Goal: Task Accomplishment & Management: Manage account settings

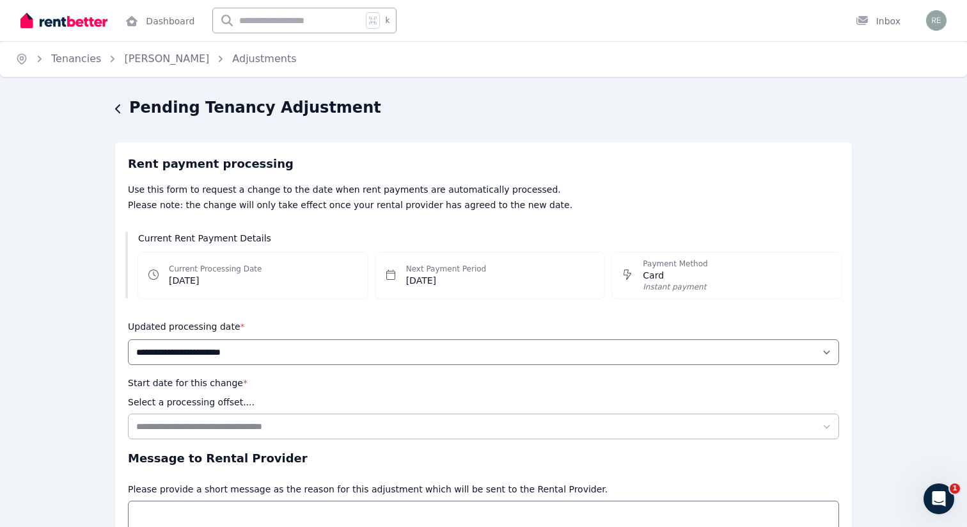
click at [123, 106] on div "Pending Tenancy Adjustment" at bounding box center [479, 109] width 729 height 24
click at [135, 63] on link "Rebecca Span" at bounding box center [166, 58] width 85 height 12
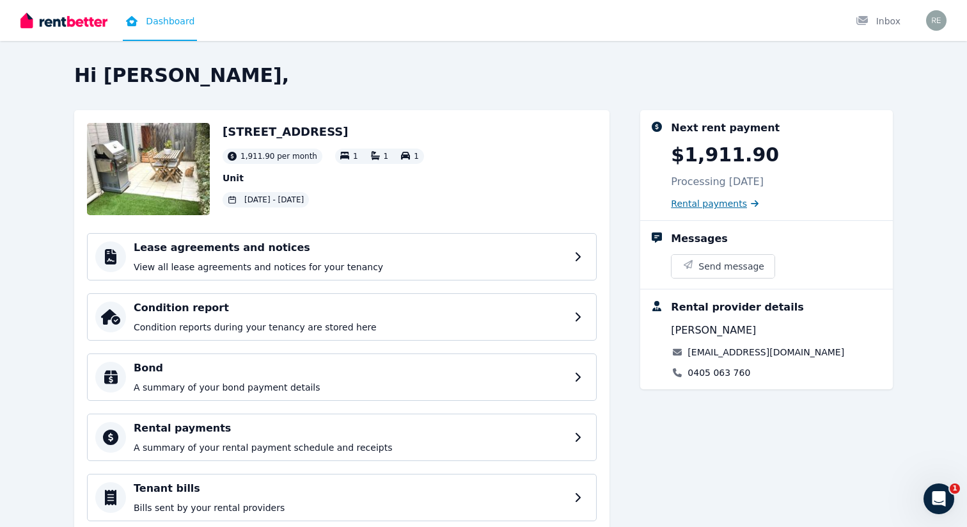
click at [733, 203] on span "Rental payments" at bounding box center [709, 203] width 76 height 13
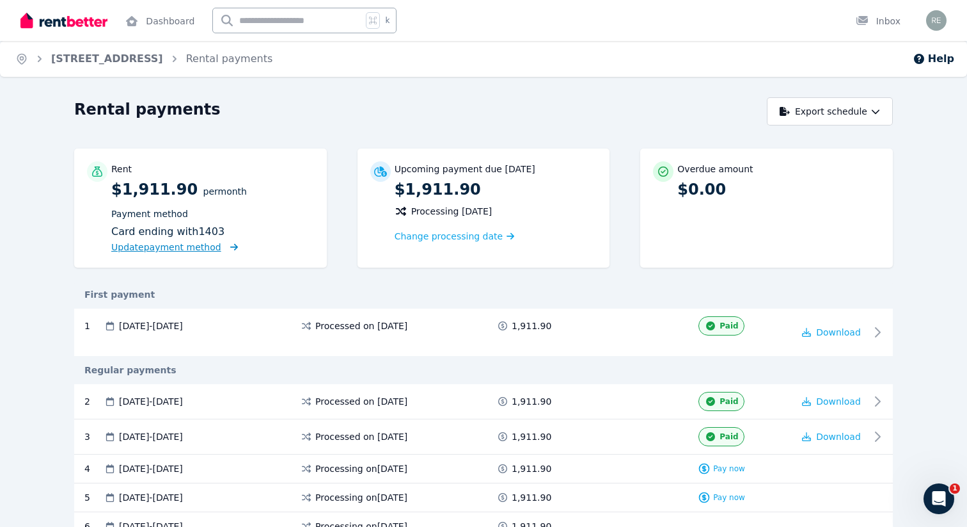
click at [202, 249] on span "Update payment method" at bounding box center [166, 247] width 110 height 10
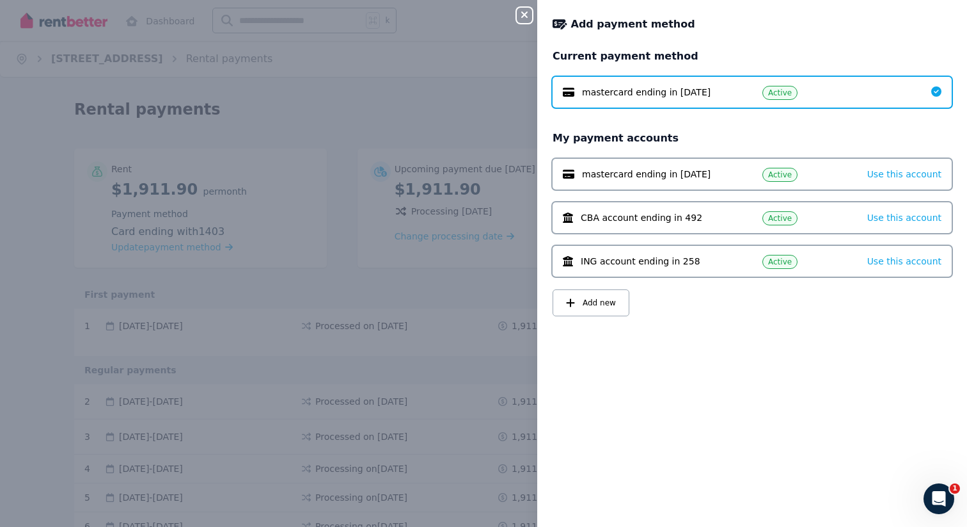
click at [646, 179] on span "mastercard ending in 2051" at bounding box center [646, 174] width 129 height 13
click at [900, 172] on span "Use this account" at bounding box center [905, 174] width 74 height 10
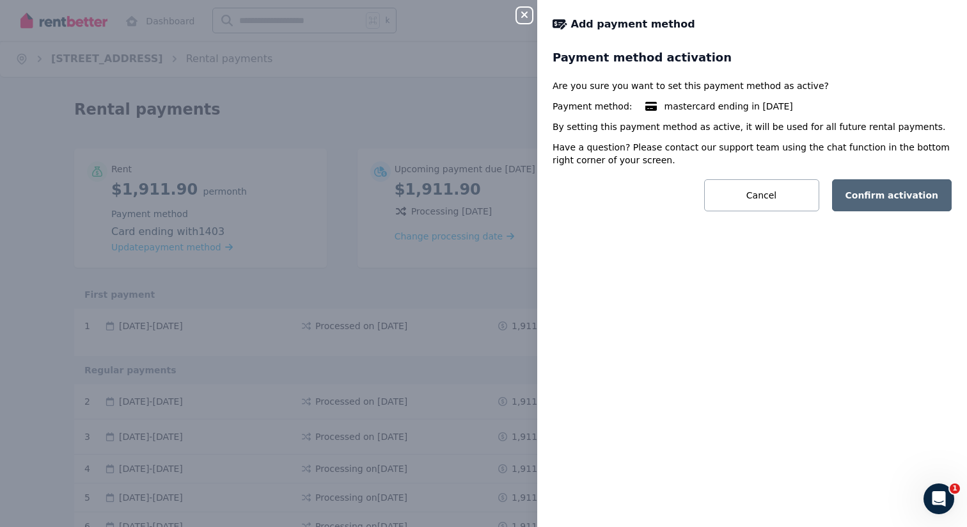
click at [888, 200] on button "Confirm activation" at bounding box center [892, 195] width 120 height 32
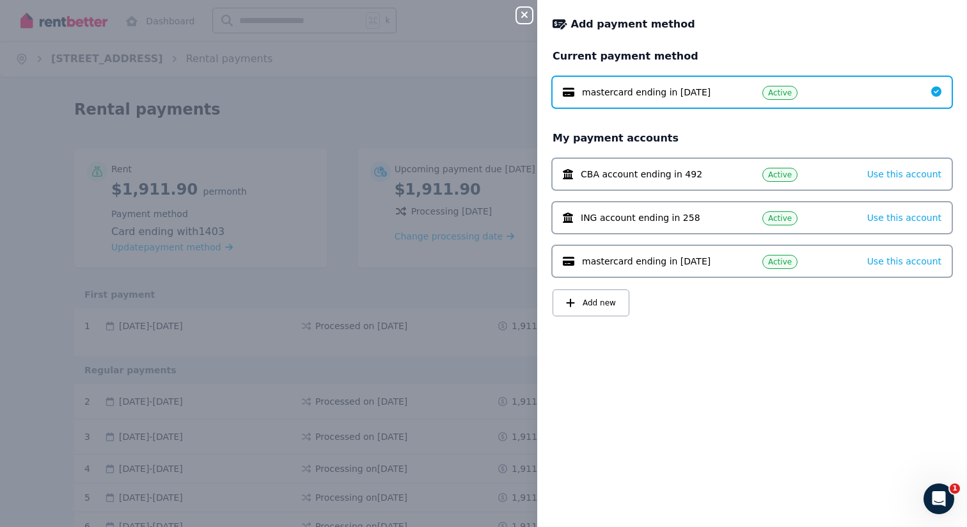
click at [433, 284] on div "Close panel Add payment method Current payment method mastercard ending in 2051…" at bounding box center [483, 263] width 967 height 527
